Goal: Transaction & Acquisition: Book appointment/travel/reservation

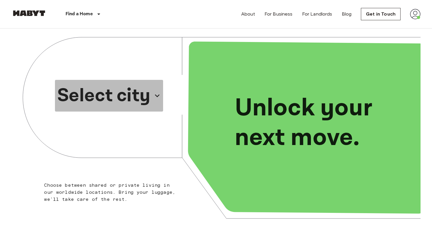
click at [141, 95] on p "Select city" at bounding box center [103, 96] width 93 height 28
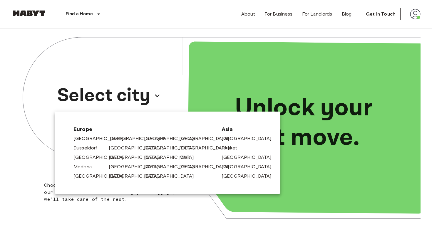
click at [119, 139] on link "[GEOGRAPHIC_DATA]" at bounding box center [138, 138] width 56 height 7
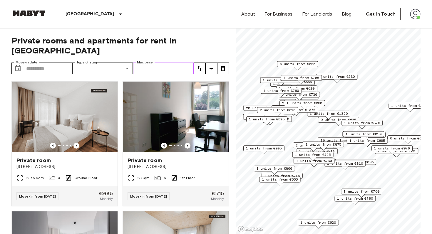
click at [163, 63] on input "Max price" at bounding box center [163, 69] width 61 height 12
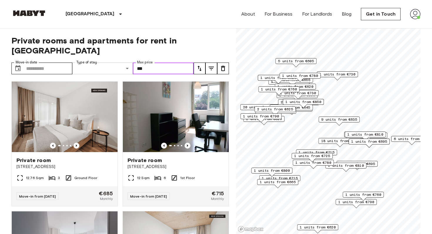
type input "***"
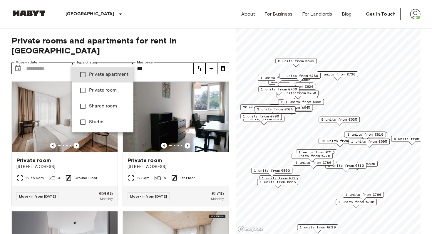
click at [112, 89] on span "Private room" at bounding box center [109, 90] width 40 height 7
type input "**********"
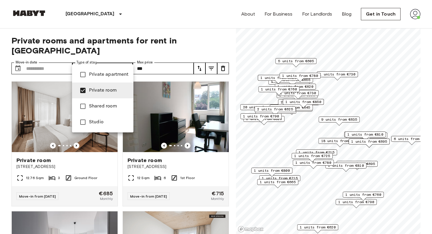
click at [122, 60] on div at bounding box center [216, 117] width 432 height 234
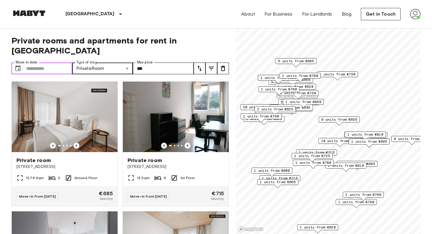
click at [35, 63] on input "Move-in date" at bounding box center [49, 69] width 46 height 12
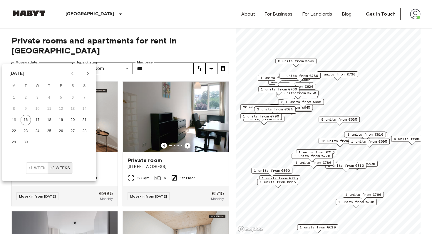
click at [86, 75] on icon "Next month" at bounding box center [87, 73] width 7 height 7
click at [60, 138] on button "31" at bounding box center [61, 142] width 11 height 11
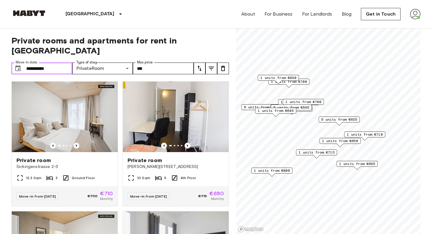
click at [59, 63] on input "**********" at bounding box center [49, 69] width 46 height 12
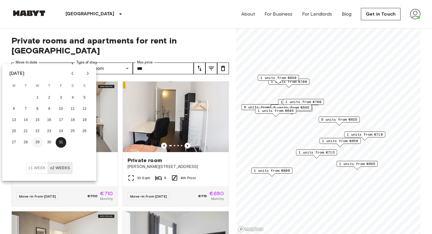
click at [38, 140] on button "29" at bounding box center [37, 142] width 11 height 11
type input "**********"
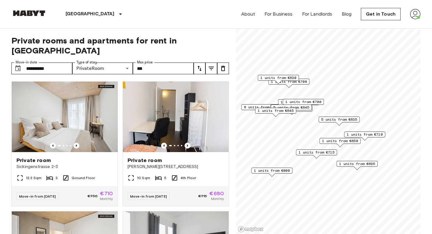
click at [208, 65] on icon "tune" at bounding box center [211, 68] width 7 height 7
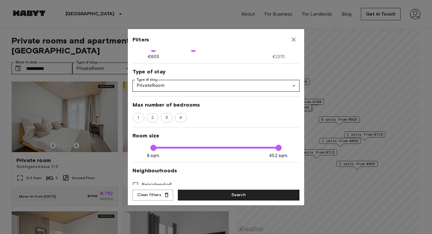
scroll to position [58, 0]
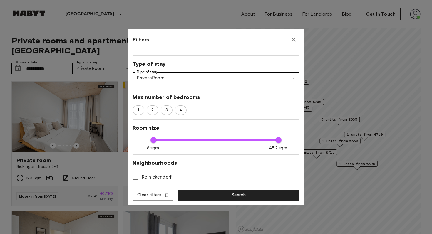
type input "***"
type input "**"
click at [164, 139] on span "8 sqm. 45.2 sqm. 11 45.2" at bounding box center [215, 140] width 125 height 8
type input "**"
type input "***"
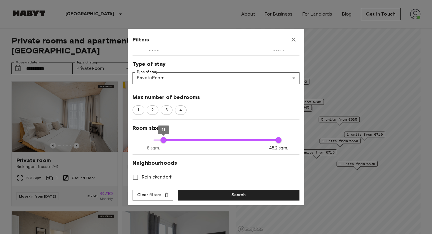
type input "**"
click at [171, 140] on span "8 sqm. 45.2 sqm. 11 45.2" at bounding box center [215, 140] width 125 height 8
type input "**"
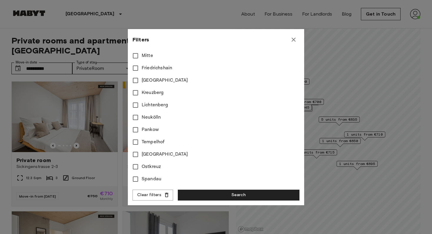
scroll to position [0, 0]
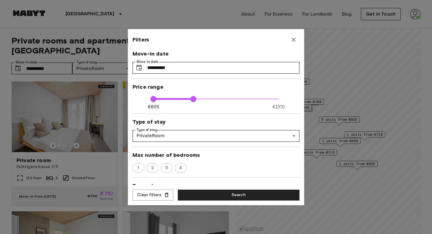
click at [228, 188] on div "**********" at bounding box center [216, 117] width 176 height 176
click at [229, 193] on button "Search" at bounding box center [239, 195] width 122 height 11
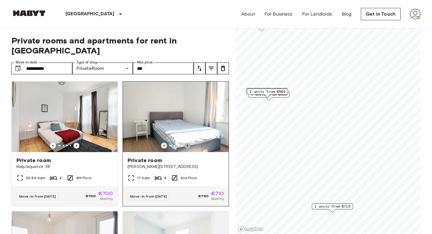
click at [186, 143] on icon "Previous image" at bounding box center [188, 146] width 6 height 6
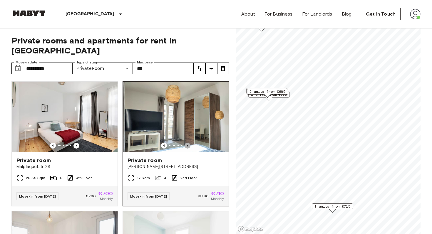
click at [187, 145] on icon "Previous image" at bounding box center [187, 146] width 1 height 2
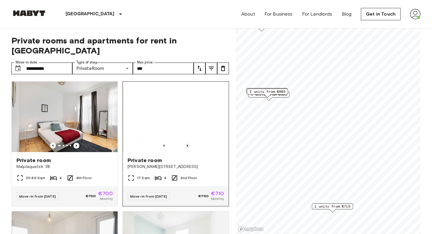
click at [187, 145] on icon "Previous image" at bounding box center [187, 146] width 1 height 2
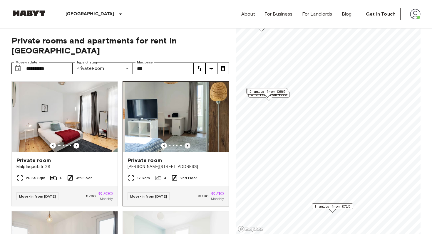
click at [187, 145] on icon "Previous image" at bounding box center [187, 146] width 1 height 2
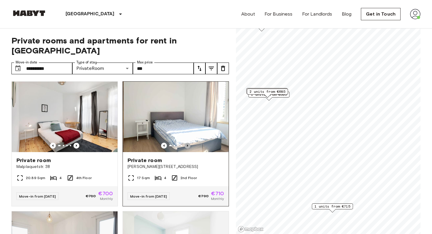
click at [187, 145] on icon "Previous image" at bounding box center [187, 146] width 1 height 2
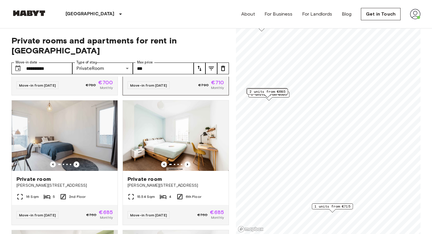
scroll to position [113, 0]
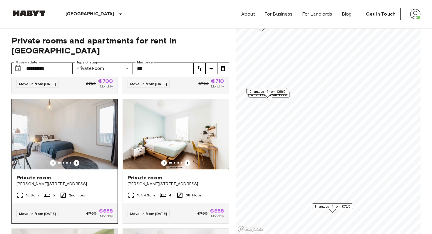
click at [76, 162] on icon "Previous image" at bounding box center [76, 163] width 1 height 2
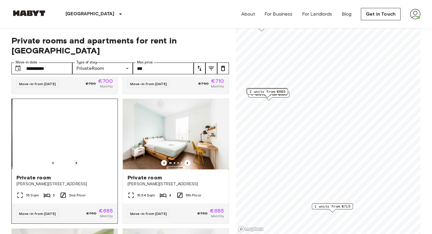
click at [76, 162] on icon "Previous image" at bounding box center [76, 163] width 1 height 2
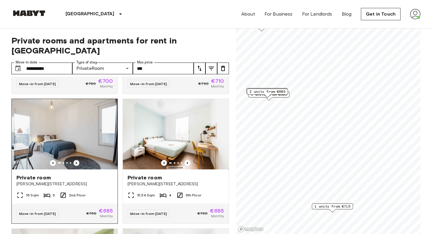
click at [76, 162] on icon "Previous image" at bounding box center [76, 163] width 1 height 2
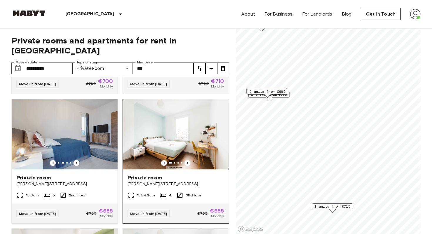
click at [183, 156] on img at bounding box center [176, 134] width 106 height 71
click at [186, 160] on icon "Previous image" at bounding box center [188, 163] width 6 height 6
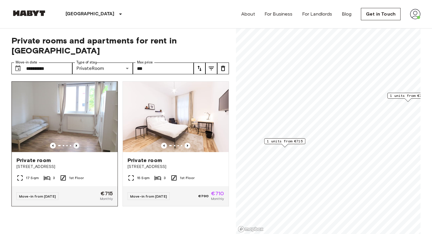
click at [76, 143] on icon "Previous image" at bounding box center [76, 146] width 6 height 6
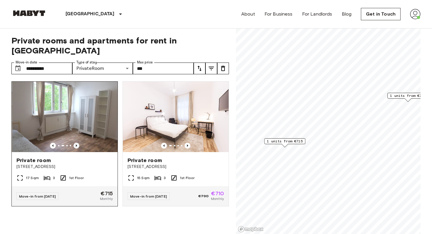
click at [76, 143] on icon "Previous image" at bounding box center [76, 146] width 6 height 6
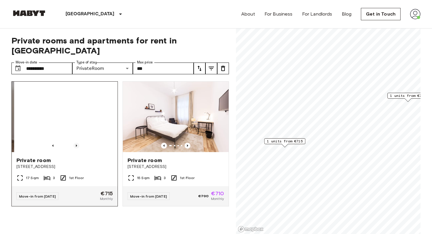
click at [76, 143] on icon "Previous image" at bounding box center [76, 146] width 6 height 6
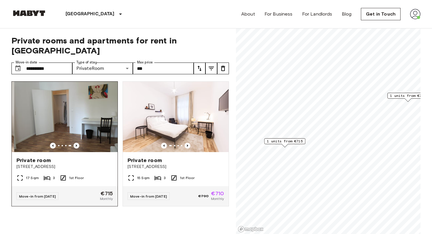
click at [76, 143] on icon "Previous image" at bounding box center [76, 146] width 6 height 6
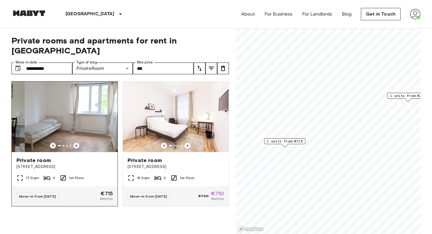
click at [76, 143] on icon "Previous image" at bounding box center [76, 146] width 6 height 6
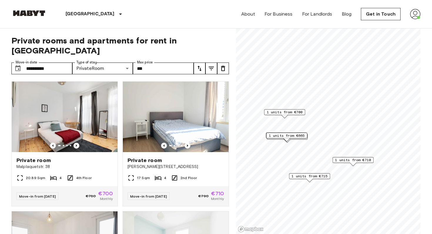
drag, startPoint x: 257, startPoint y: 126, endPoint x: 293, endPoint y: 135, distance: 37.3
click at [293, 135] on span "1 units from €665" at bounding box center [287, 135] width 36 height 5
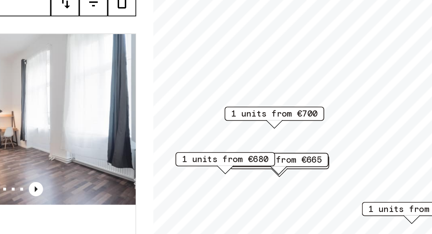
click at [286, 118] on div "Map marker" at bounding box center [286, 118] width 6 height 3
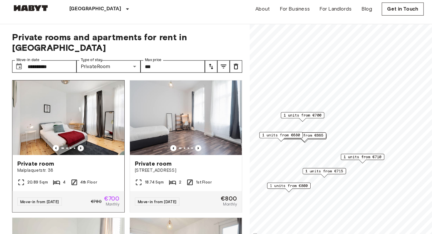
click at [75, 143] on icon "Previous image" at bounding box center [76, 146] width 6 height 6
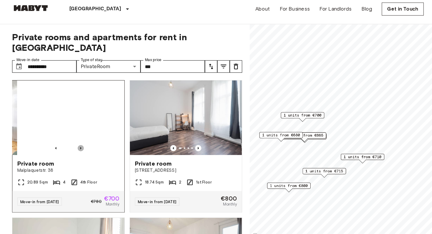
click at [75, 143] on icon "Previous image" at bounding box center [76, 146] width 6 height 6
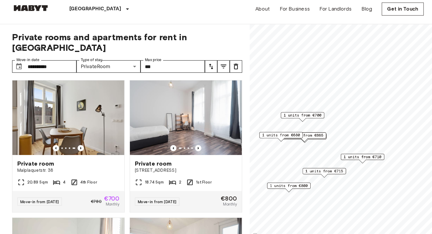
click at [278, 115] on span "1 units from €700" at bounding box center [286, 114] width 36 height 5
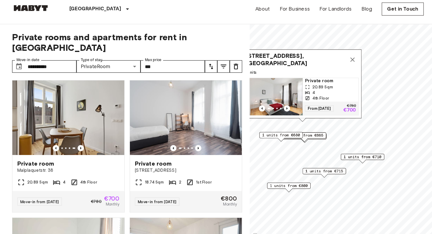
click at [279, 102] on img "Map marker" at bounding box center [259, 96] width 53 height 35
click at [204, 162] on div "Private room Meraner Straße 6" at bounding box center [176, 163] width 106 height 22
click at [187, 145] on icon "Previous image" at bounding box center [187, 146] width 1 height 2
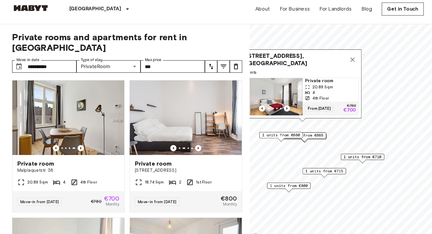
click at [332, 62] on icon "Map marker" at bounding box center [333, 62] width 4 height 4
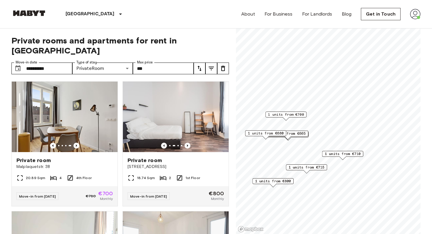
click at [280, 184] on span "1 units from €800" at bounding box center [273, 181] width 36 height 5
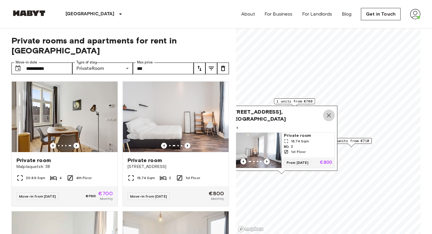
click at [327, 115] on icon "Map marker" at bounding box center [329, 115] width 4 height 4
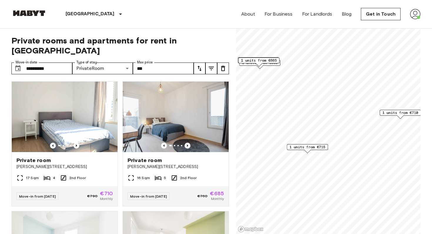
click at [312, 149] on span "1 units from €715" at bounding box center [307, 147] width 36 height 5
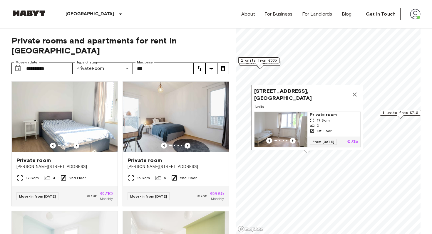
click at [356, 97] on icon "Map marker" at bounding box center [355, 95] width 4 height 4
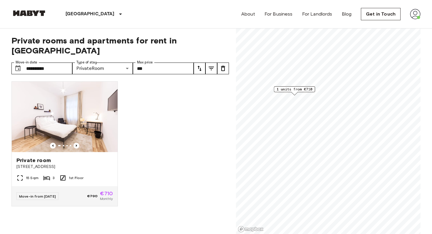
click at [306, 88] on span "1 units from €710" at bounding box center [294, 89] width 36 height 5
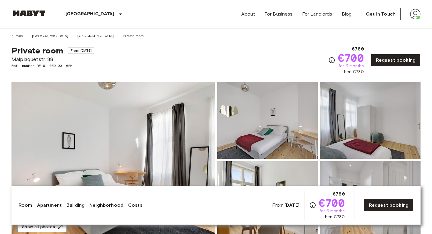
click at [186, 140] on img at bounding box center [112, 160] width 203 height 156
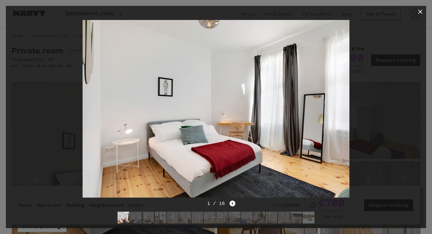
click at [230, 203] on icon "Next image" at bounding box center [232, 204] width 6 height 6
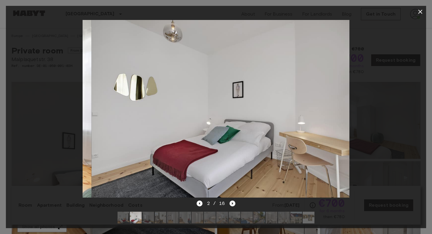
click at [232, 203] on icon "Next image" at bounding box center [232, 203] width 1 height 2
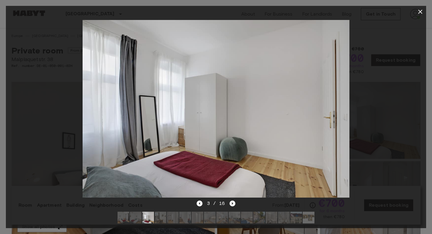
click at [232, 203] on icon "Next image" at bounding box center [232, 203] width 1 height 2
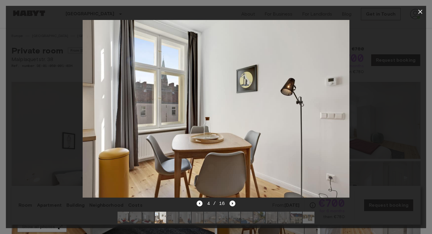
click at [232, 203] on icon "Next image" at bounding box center [232, 203] width 1 height 2
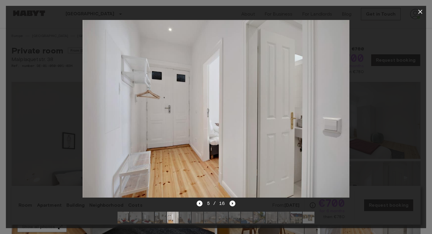
click at [232, 203] on icon "Next image" at bounding box center [232, 203] width 1 height 2
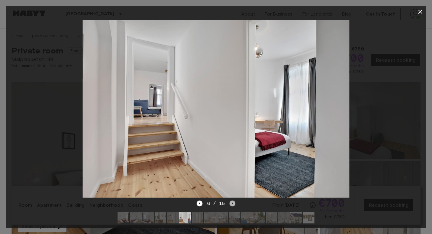
click at [232, 203] on icon "Next image" at bounding box center [232, 203] width 1 height 2
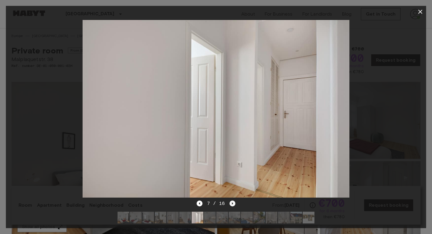
click at [232, 203] on icon "Next image" at bounding box center [232, 203] width 1 height 2
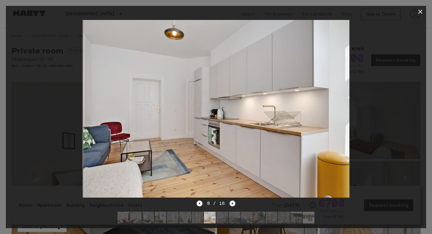
click at [232, 203] on icon "Next image" at bounding box center [232, 203] width 1 height 2
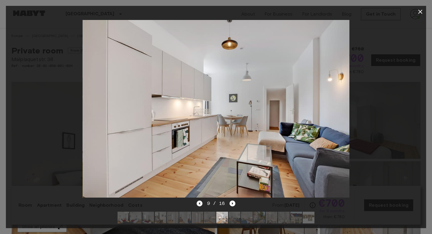
click at [201, 205] on icon "Previous image" at bounding box center [200, 204] width 6 height 6
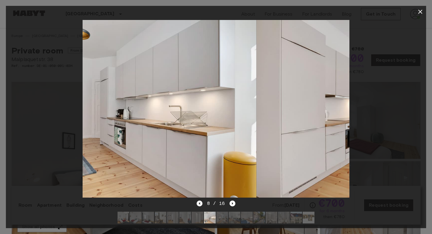
click at [201, 205] on icon "Previous image" at bounding box center [200, 204] width 6 height 6
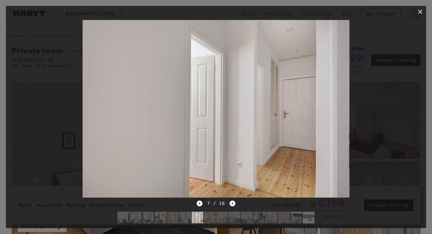
click at [236, 207] on div "7 / 16" at bounding box center [216, 214] width 420 height 28
click at [234, 206] on icon "Next image" at bounding box center [232, 204] width 6 height 6
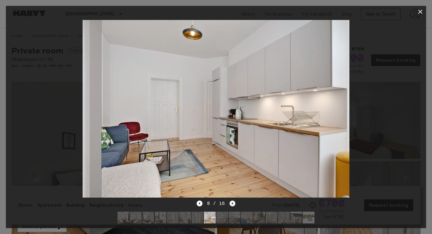
click at [234, 205] on icon "Next image" at bounding box center [232, 204] width 6 height 6
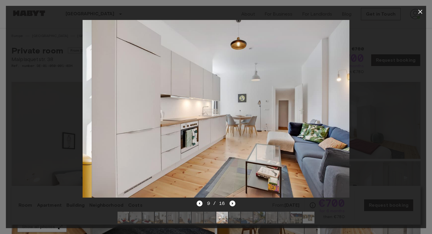
click at [234, 205] on icon "Next image" at bounding box center [232, 204] width 6 height 6
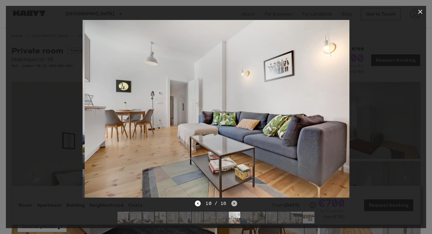
click at [234, 205] on icon "Next image" at bounding box center [234, 204] width 6 height 6
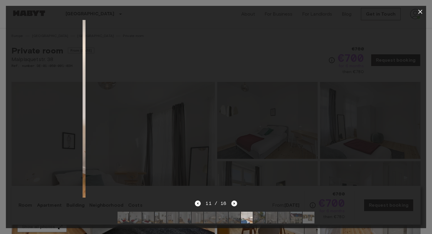
click at [234, 205] on icon "Next image" at bounding box center [234, 204] width 6 height 6
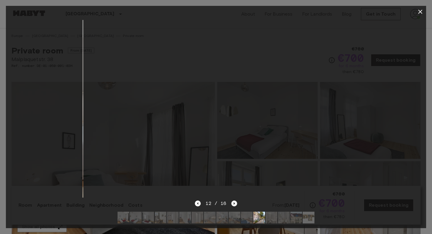
click at [234, 205] on icon "Next image" at bounding box center [234, 204] width 6 height 6
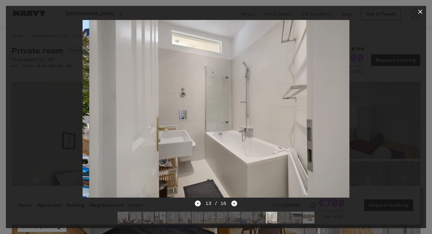
click at [234, 205] on icon "Next image" at bounding box center [234, 204] width 6 height 6
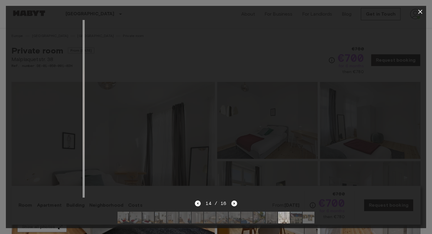
click at [234, 205] on icon "Next image" at bounding box center [234, 204] width 6 height 6
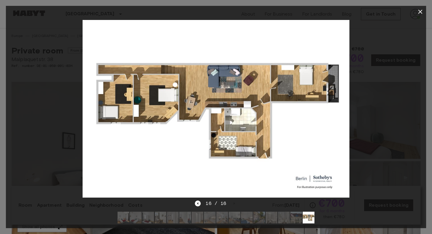
click at [416, 10] on button "button" at bounding box center [420, 12] width 12 height 12
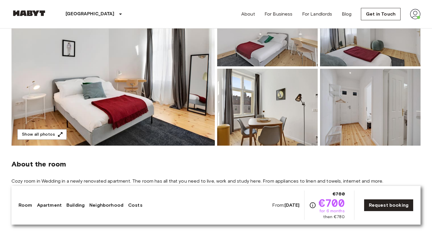
scroll to position [93, 0]
click at [272, 119] on img at bounding box center [267, 106] width 100 height 77
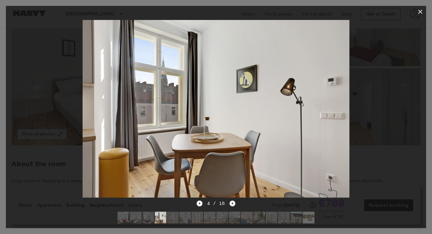
click at [233, 203] on icon "Next image" at bounding box center [232, 204] width 6 height 6
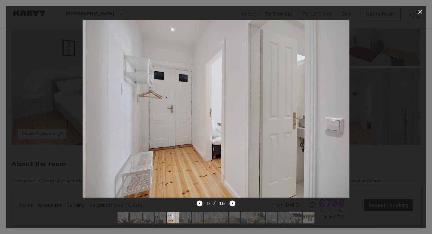
click at [165, 217] on img at bounding box center [161, 218] width 12 height 12
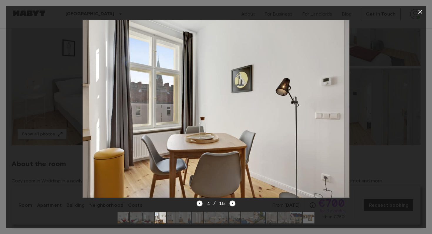
click at [149, 219] on img at bounding box center [148, 218] width 12 height 12
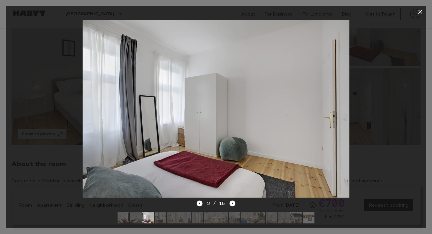
click at [186, 220] on img at bounding box center [185, 218] width 12 height 12
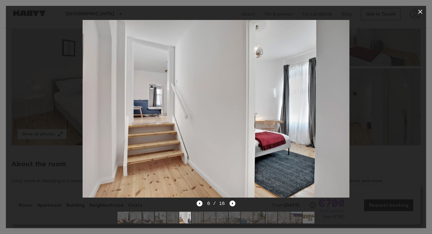
click at [168, 217] on img at bounding box center [173, 218] width 12 height 12
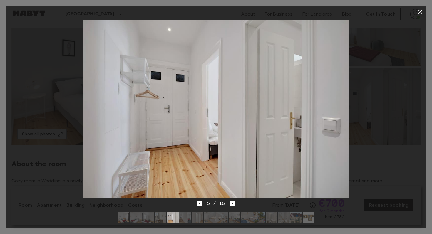
click at [188, 219] on img at bounding box center [185, 218] width 12 height 12
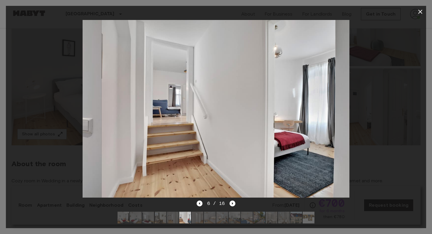
click at [197, 219] on img at bounding box center [198, 218] width 12 height 12
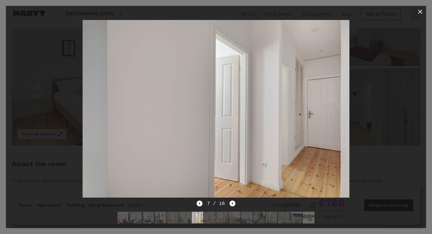
click at [214, 219] on img at bounding box center [210, 218] width 12 height 12
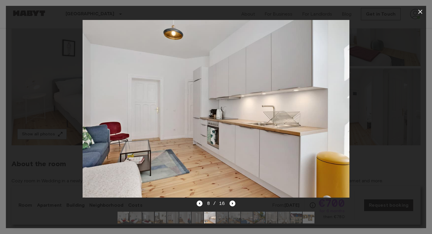
click at [197, 218] on img at bounding box center [198, 218] width 12 height 12
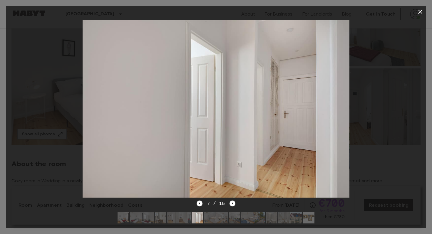
click at [217, 219] on img at bounding box center [222, 218] width 12 height 12
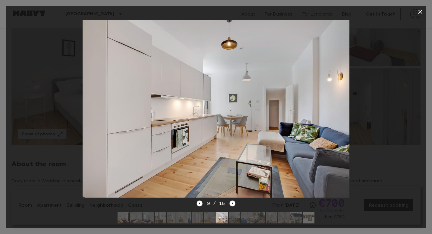
click at [421, 14] on icon "button" at bounding box center [420, 11] width 7 height 7
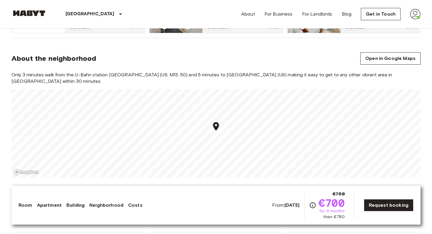
scroll to position [457, 0]
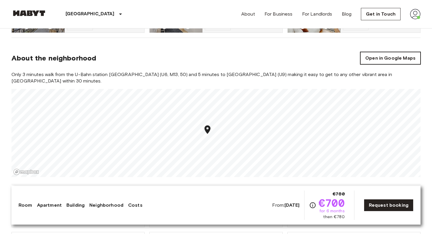
click at [396, 52] on link "Open in Google Maps" at bounding box center [390, 58] width 60 height 12
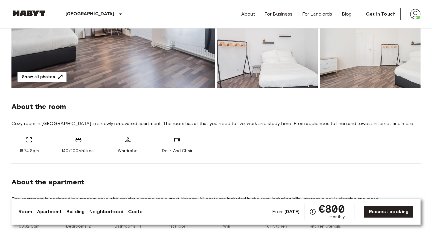
scroll to position [146, 0]
